Goal: Obtain resource: Download file/media

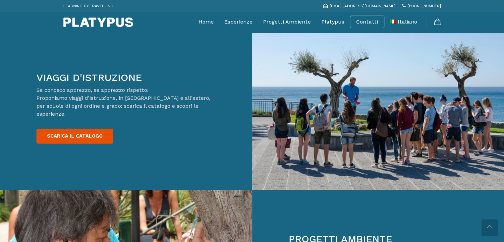
scroll to position [1061, 0]
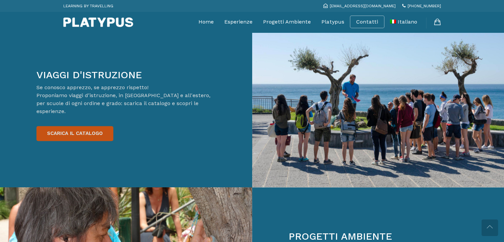
click at [66, 126] on link "SCARICA IL CATALOGO" at bounding box center [74, 133] width 77 height 15
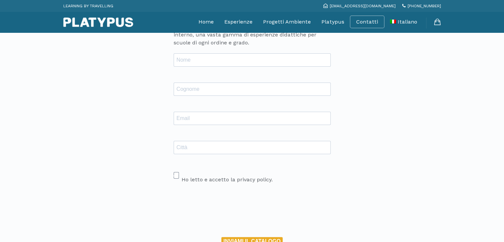
scroll to position [66, 0]
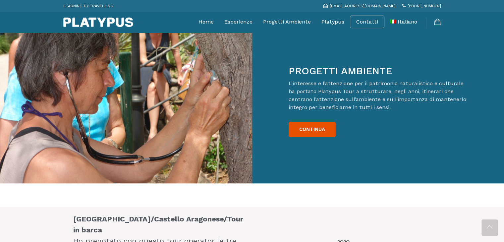
scroll to position [1226, 0]
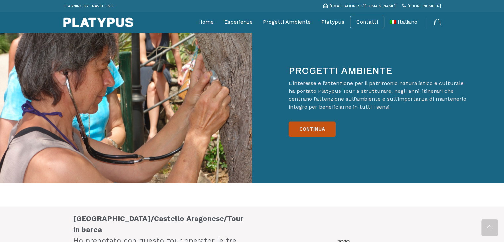
click at [316, 121] on link "CONTINUA" at bounding box center [312, 128] width 47 height 15
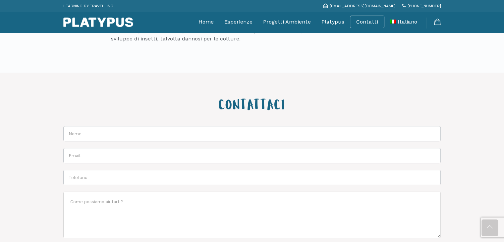
scroll to position [464, 0]
